Goal: Information Seeking & Learning: Learn about a topic

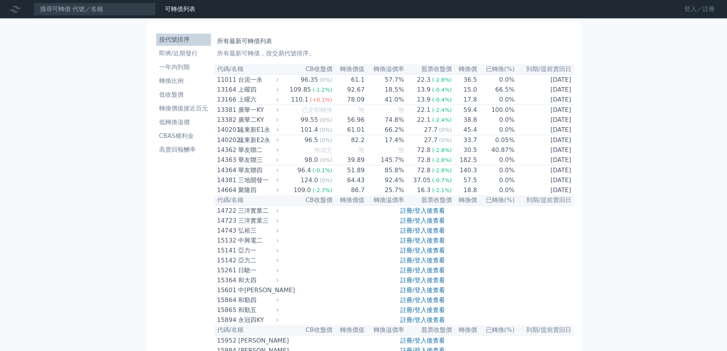
click at [687, 12] on link "登入／註冊" at bounding box center [699, 9] width 43 height 12
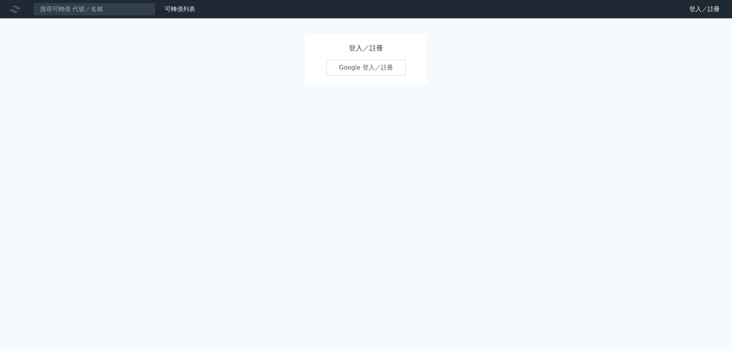
click at [344, 68] on link "Google 登入／註冊" at bounding box center [366, 68] width 79 height 16
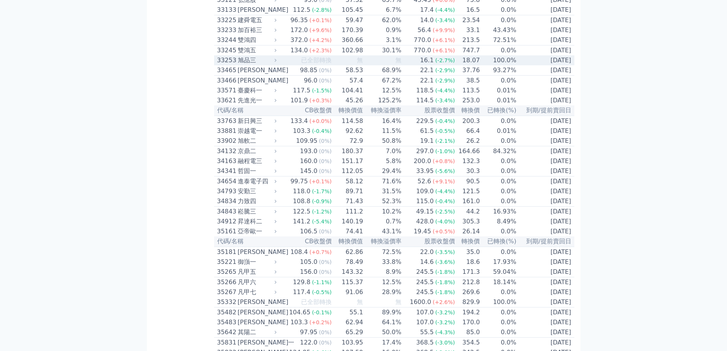
scroll to position [1411, 0]
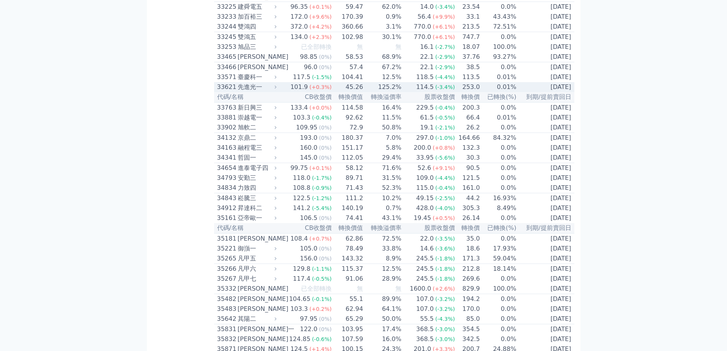
click at [235, 92] on div "33621" at bounding box center [226, 86] width 19 height 9
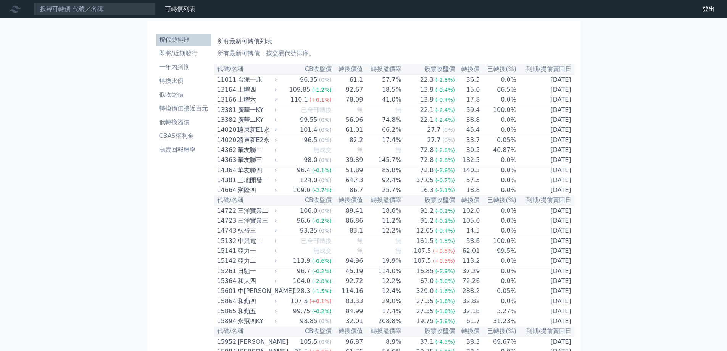
scroll to position [229, 0]
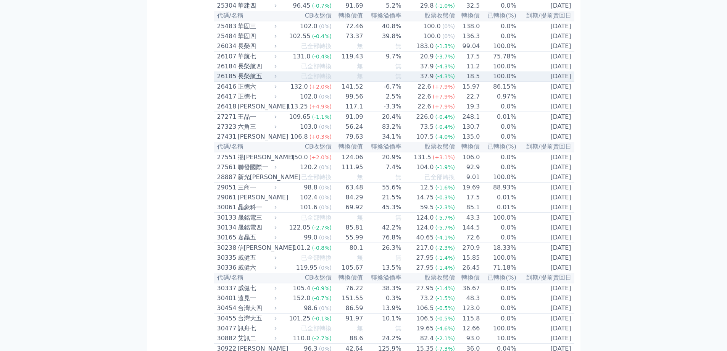
scroll to position [839, 0]
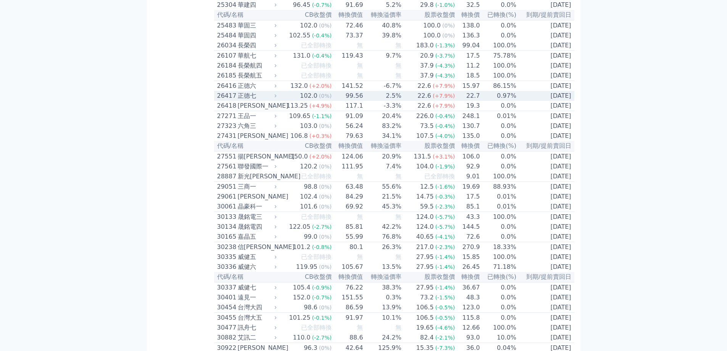
click at [241, 100] on div "正德七" at bounding box center [256, 95] width 37 height 9
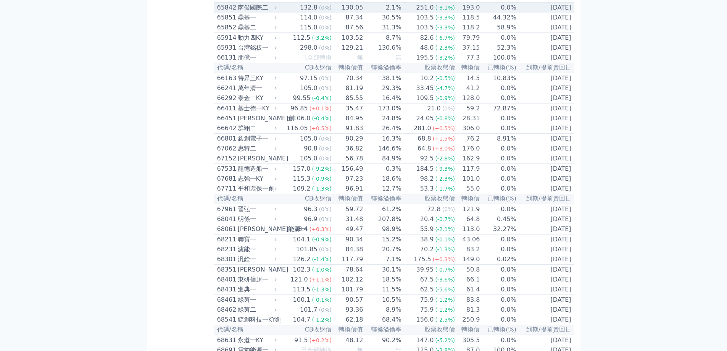
scroll to position [3662, 0]
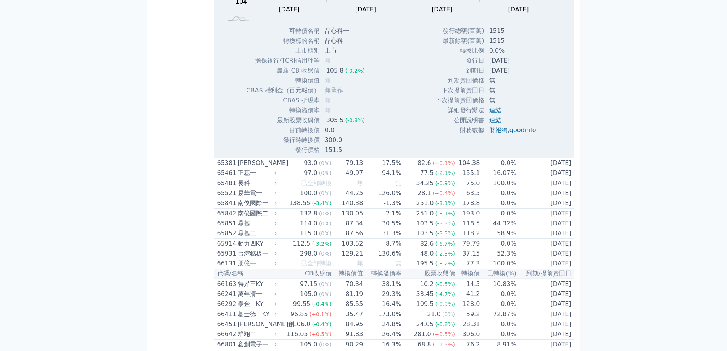
scroll to position [3853, 0]
